Goal: Task Accomplishment & Management: Use online tool/utility

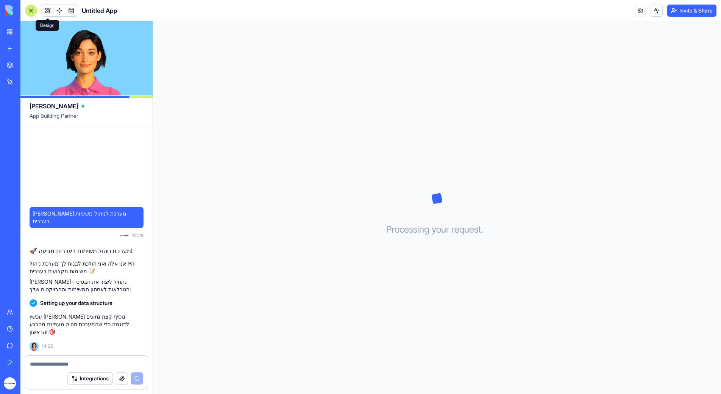
click at [48, 11] on button at bounding box center [47, 10] width 11 height 11
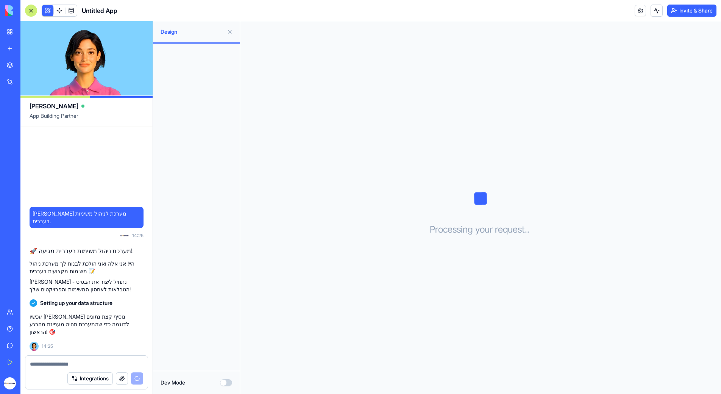
click at [228, 33] on button at bounding box center [230, 32] width 12 height 12
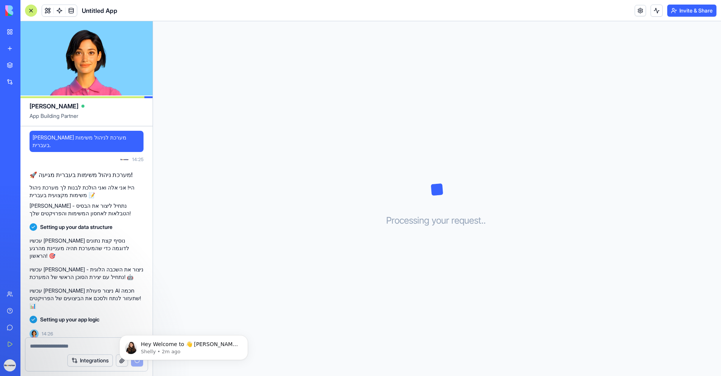
click at [298, 81] on div "Processing your request . . ." at bounding box center [437, 198] width 568 height 354
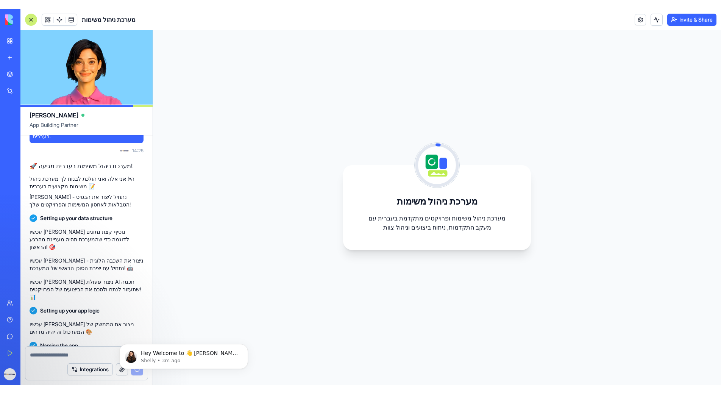
scroll to position [86, 0]
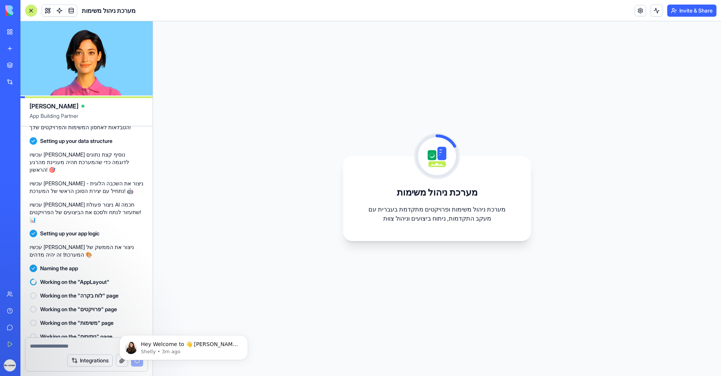
click at [501, 184] on div "מערכת ניהול משימות מערכת ניהול משימות ופרויקטים מתקדמת בעברית עם מעקב התקדמות, …" at bounding box center [437, 198] width 188 height 85
click at [303, 246] on div "מערכת ניהול משימות מערכת ניהול משימות ופרויקטים מתקדמת בעברית עם מעקב התקדמות, …" at bounding box center [437, 198] width 568 height 354
click at [580, 194] on div "מערכת ניהול משימות מערכת ניהול משימות ופרויקטים מתקדמת בעברית עם מעקב התקדמות, …" at bounding box center [437, 198] width 568 height 354
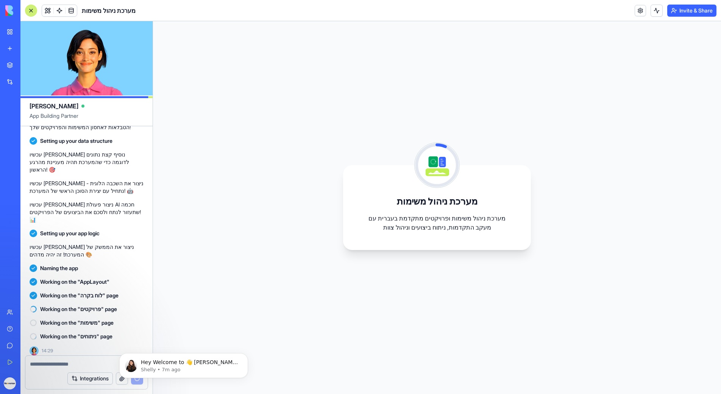
scroll to position [68, 0]
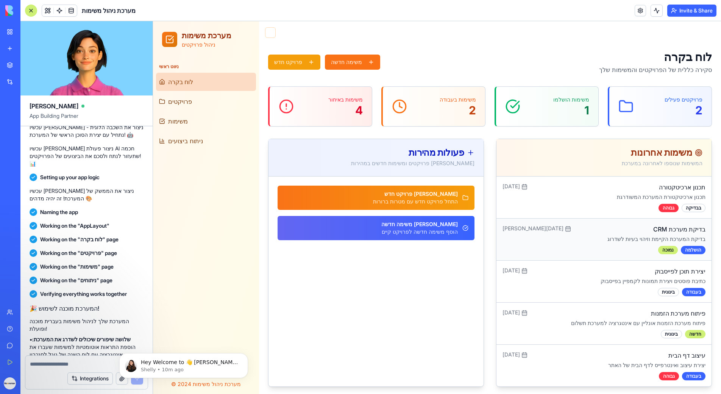
scroll to position [2, 0]
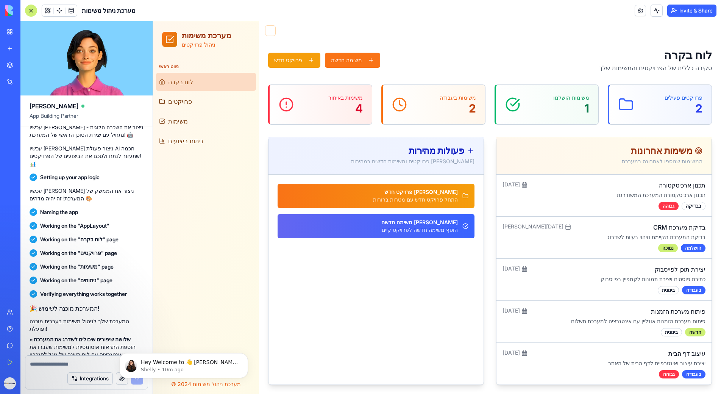
click at [310, 105] on div "משימות באיחור 4" at bounding box center [321, 104] width 84 height 21
click at [690, 206] on div "בבדיקה" at bounding box center [694, 206] width 24 height 8
click at [585, 197] on p "תכנון ארכיטקטורת המערכת המשודרגת" at bounding box center [618, 195] width 173 height 8
click at [648, 150] on div "משימות אחרונות" at bounding box center [603, 150] width 197 height 9
click at [603, 190] on div "תכנון ארכיטקטורה תכנון ארכיטקטורת המערכת המשודרגת בבדיקה גבוהה" at bounding box center [618, 196] width 173 height 30
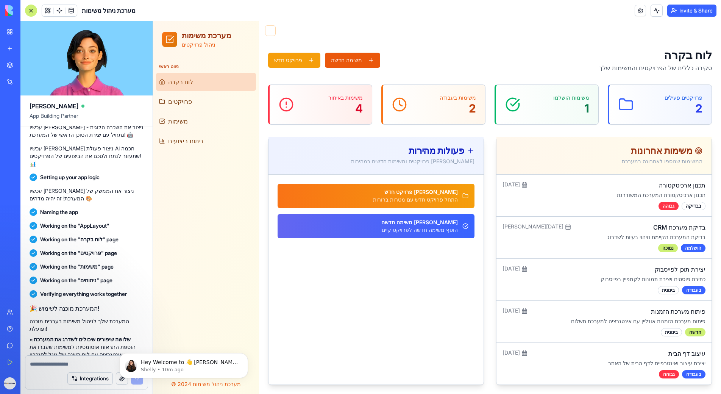
click at [337, 60] on button "משימה חדשה" at bounding box center [352, 60] width 55 height 15
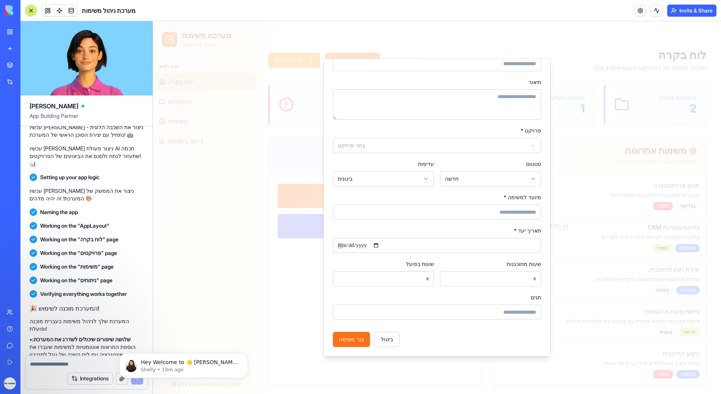
scroll to position [0, 0]
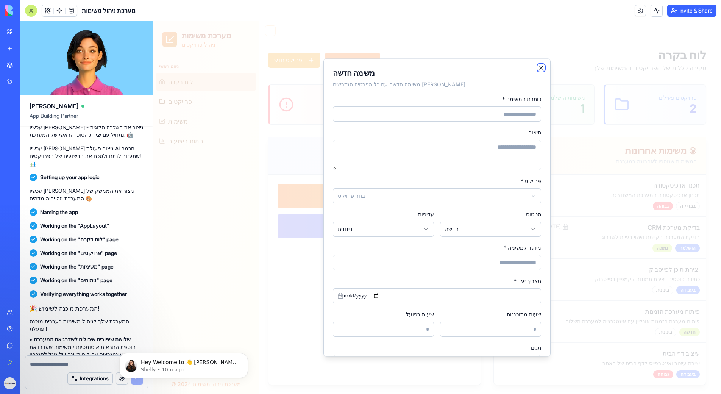
click at [540, 68] on icon "button" at bounding box center [541, 68] width 6 height 6
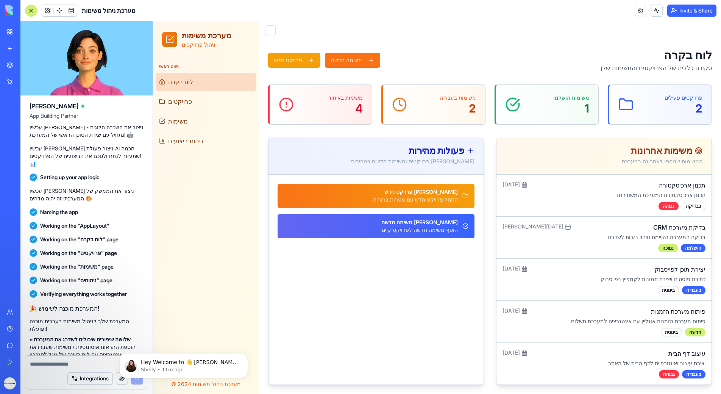
click at [471, 150] on icon at bounding box center [471, 150] width 0 height 5
drag, startPoint x: 463, startPoint y: 154, endPoint x: 461, endPoint y: 162, distance: 8.2
click at [463, 154] on div "פעולות מהירות" at bounding box center [376, 150] width 197 height 9
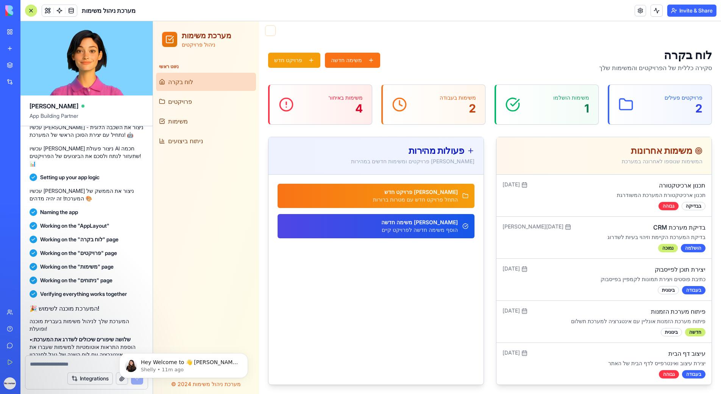
click at [455, 228] on div "[PERSON_NAME] משימה חדשה הוסף משימה חדשה לפרויקט קיים" at bounding box center [424, 225] width 87 height 15
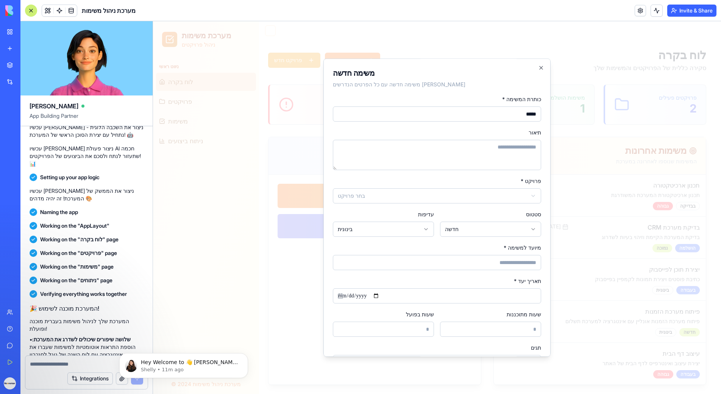
scroll to position [50, 0]
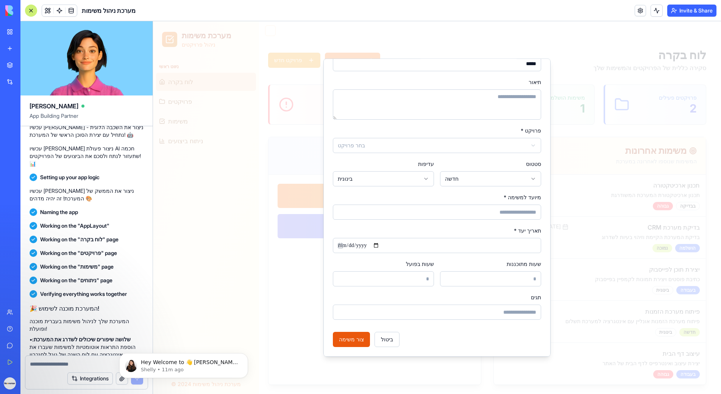
type input "*****"
click at [358, 338] on button "צור משימה" at bounding box center [351, 339] width 37 height 15
click at [518, 214] on input "מיועד למשימה *" at bounding box center [437, 211] width 208 height 15
click at [515, 212] on input "**" at bounding box center [437, 211] width 208 height 15
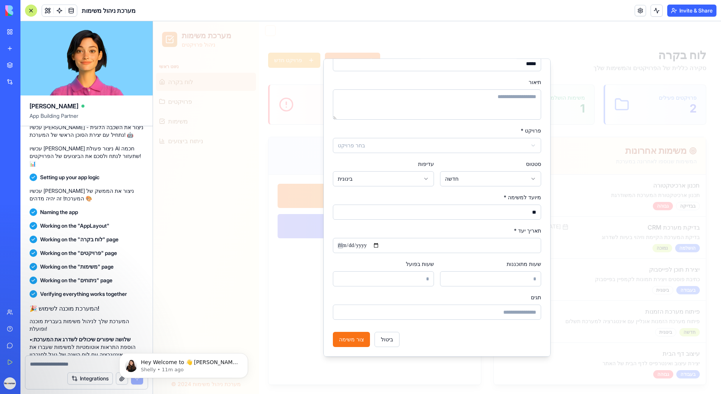
click at [515, 212] on input "**" at bounding box center [437, 211] width 208 height 15
type input "**********"
click at [355, 337] on button "צור משימה" at bounding box center [351, 339] width 37 height 15
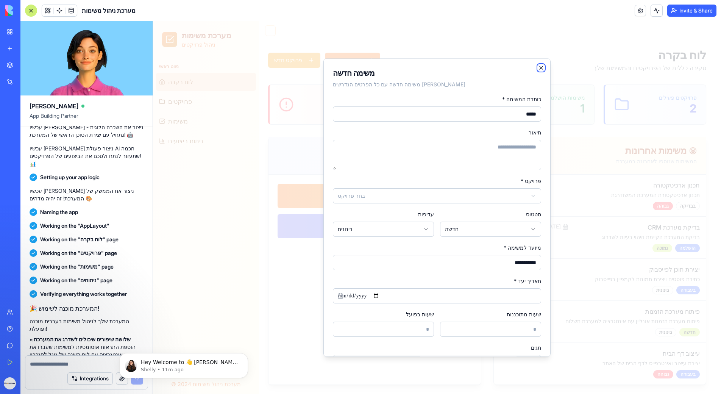
click at [542, 66] on icon "button" at bounding box center [541, 68] width 6 height 6
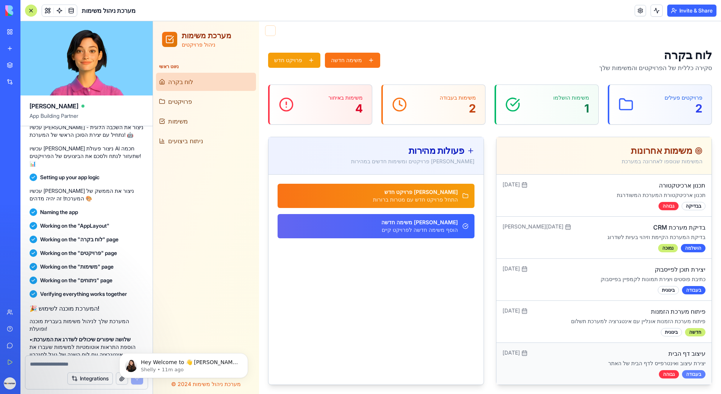
click at [682, 373] on div "בעבודה" at bounding box center [693, 374] width 23 height 8
click at [667, 374] on div "גבוהה" at bounding box center [669, 374] width 20 height 8
